Goal: Task Accomplishment & Management: Complete application form

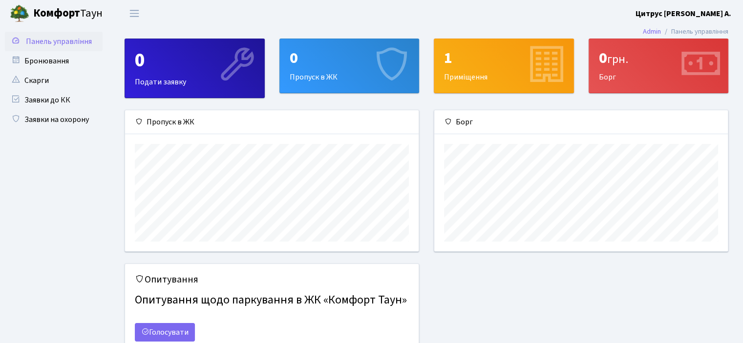
scroll to position [141, 293]
click at [38, 101] on link "Заявки до КК" at bounding box center [54, 100] width 98 height 20
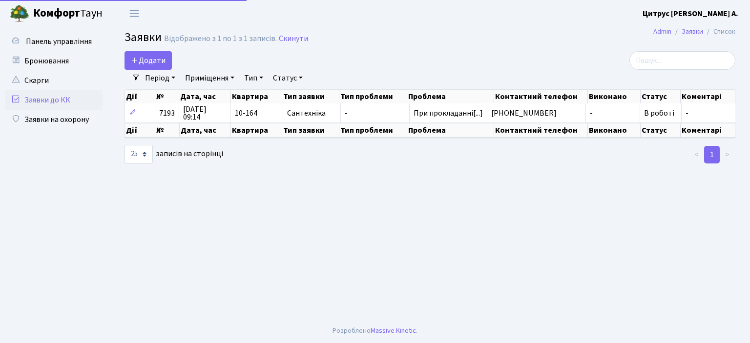
select select "25"
click at [152, 64] on span "Додати" at bounding box center [148, 60] width 35 height 11
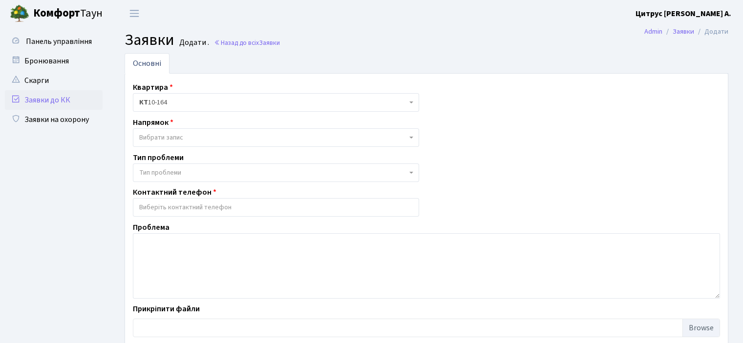
select select
click at [62, 120] on link "Заявки на охорону" at bounding box center [54, 120] width 98 height 20
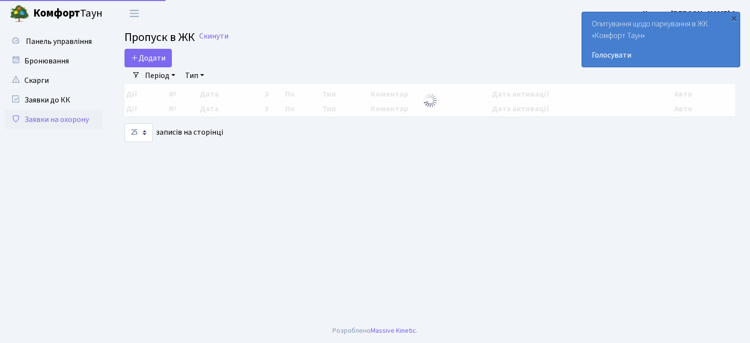
select select "25"
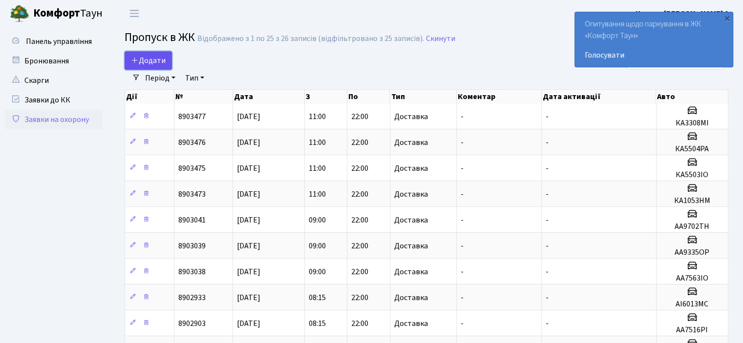
click at [157, 56] on span "Додати" at bounding box center [148, 60] width 35 height 11
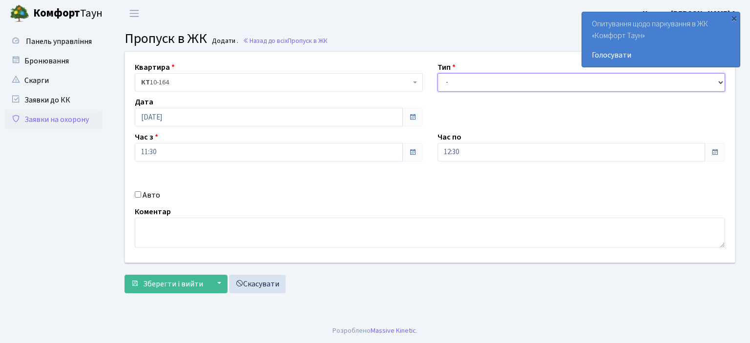
click at [463, 82] on select "- Доставка Таксі Гості Сервіс" at bounding box center [582, 82] width 288 height 19
select select "1"
click at [438, 73] on select "- Доставка Таксі Гості Сервіс" at bounding box center [582, 82] width 288 height 19
click at [456, 152] on input "12:30" at bounding box center [572, 152] width 268 height 19
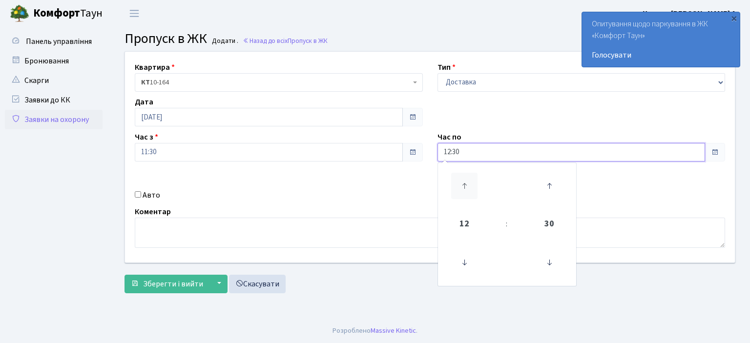
click at [461, 183] on icon at bounding box center [464, 186] width 26 height 26
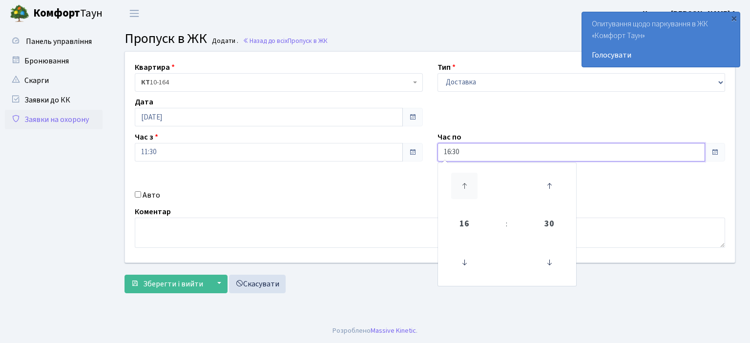
type input "17:30"
click at [134, 191] on div "Авто" at bounding box center [278, 196] width 303 height 12
click at [139, 192] on input "Авто" at bounding box center [138, 194] width 6 height 6
checkbox input "true"
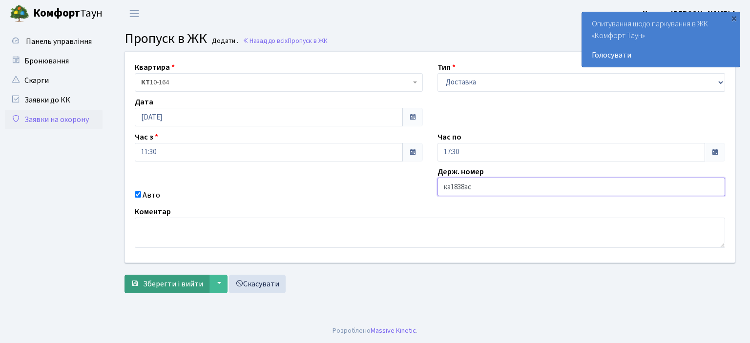
type input "ка1838ас"
click at [176, 281] on span "Зберегти і вийти" at bounding box center [173, 284] width 60 height 11
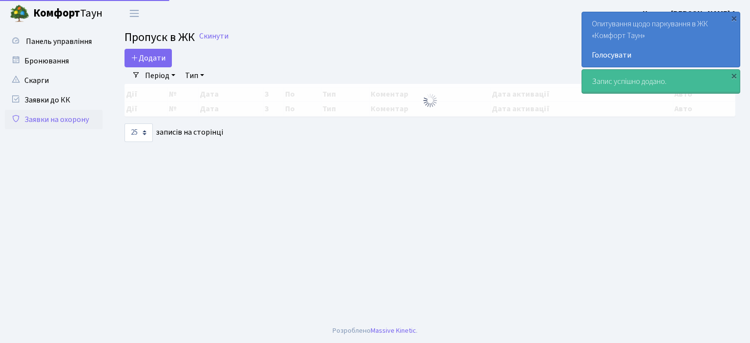
select select "25"
